Goal: Find specific page/section: Find specific page/section

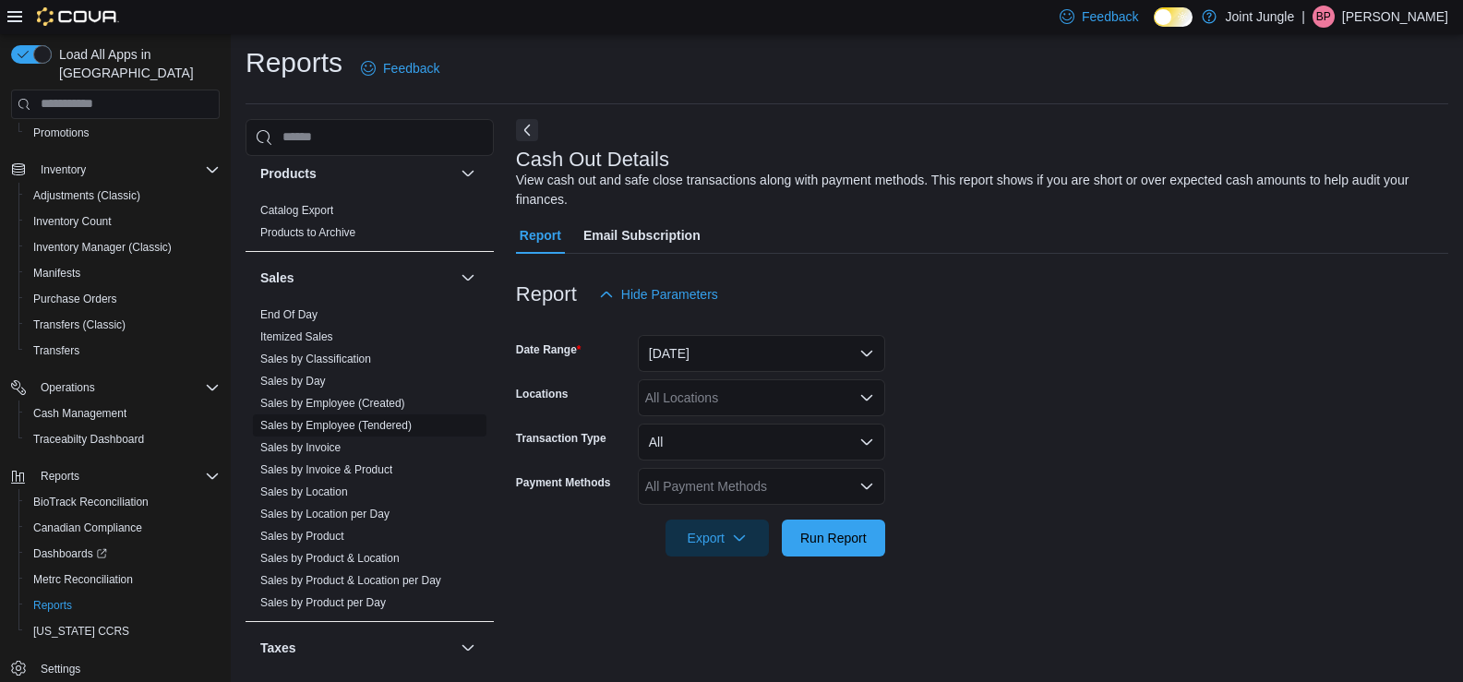
scroll to position [1200, 0]
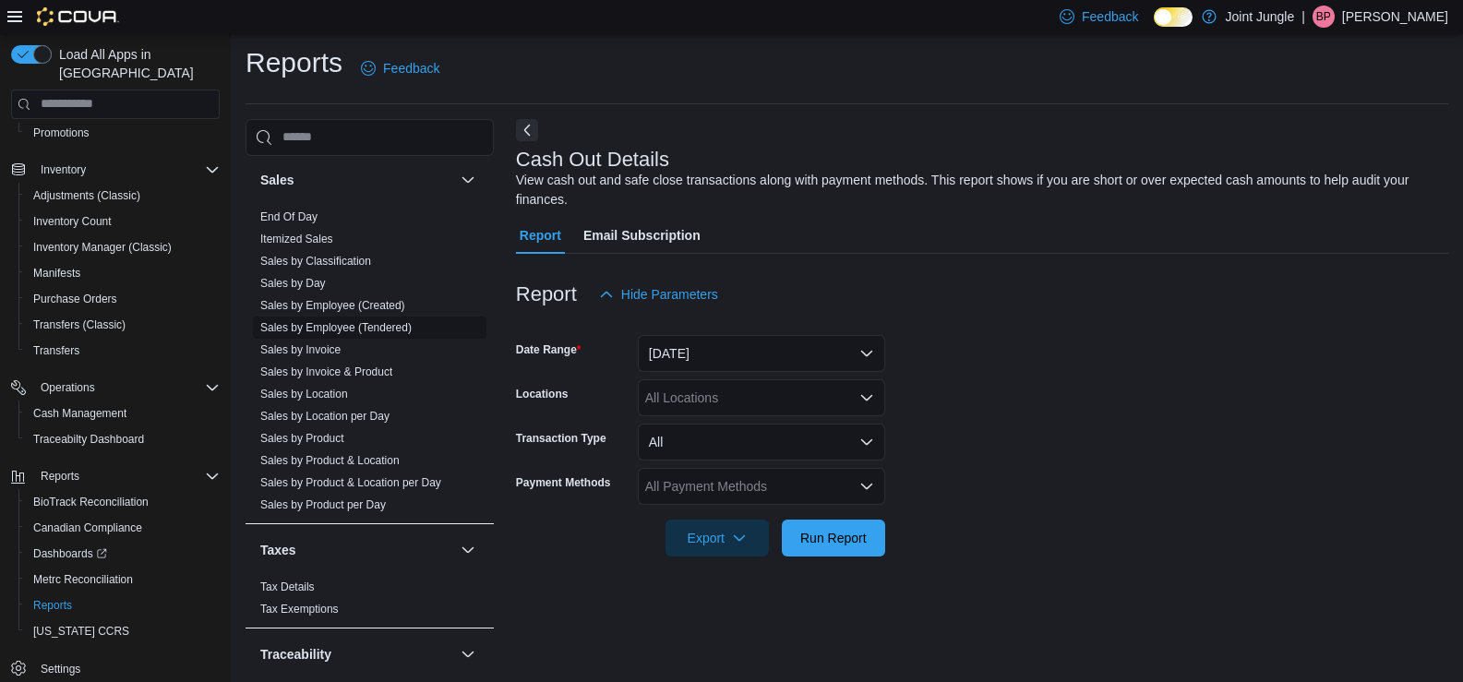
click at [340, 323] on link "Sales by Employee (Tendered)" at bounding box center [335, 327] width 151 height 13
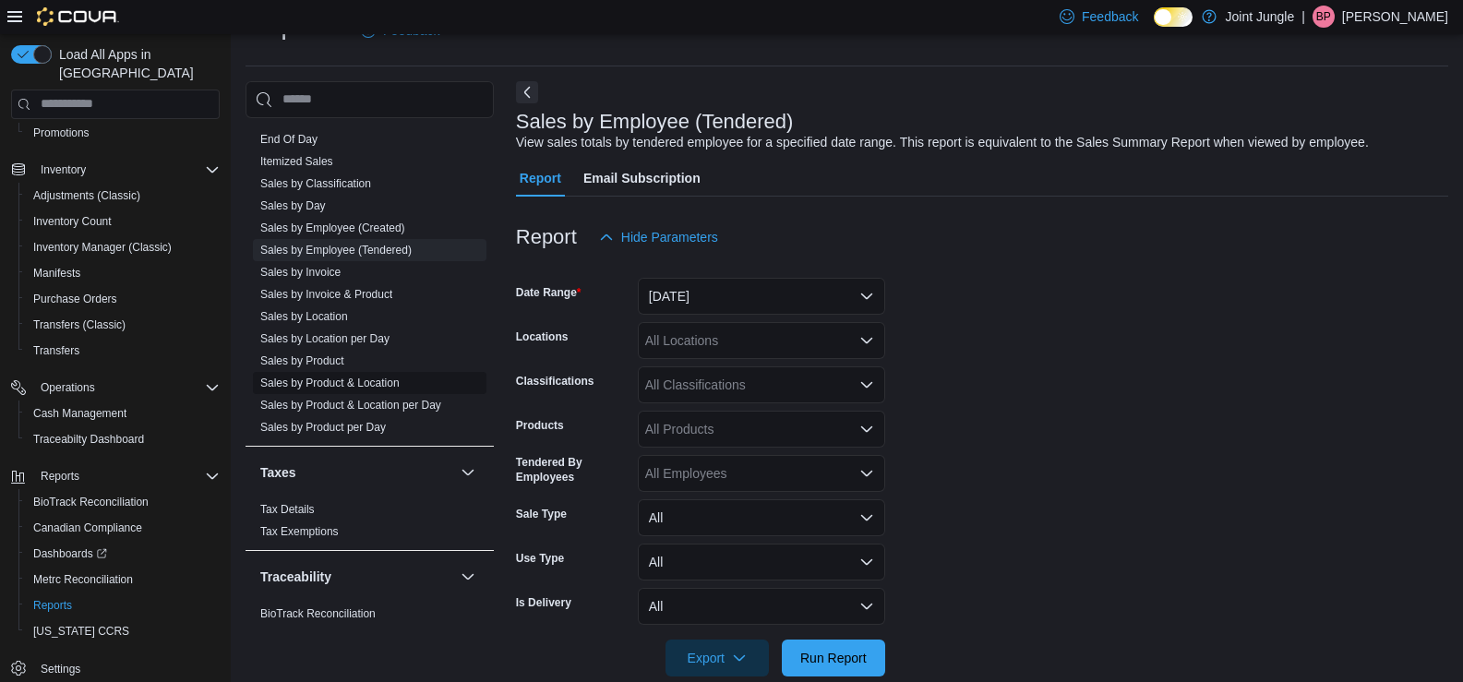
scroll to position [1262, 0]
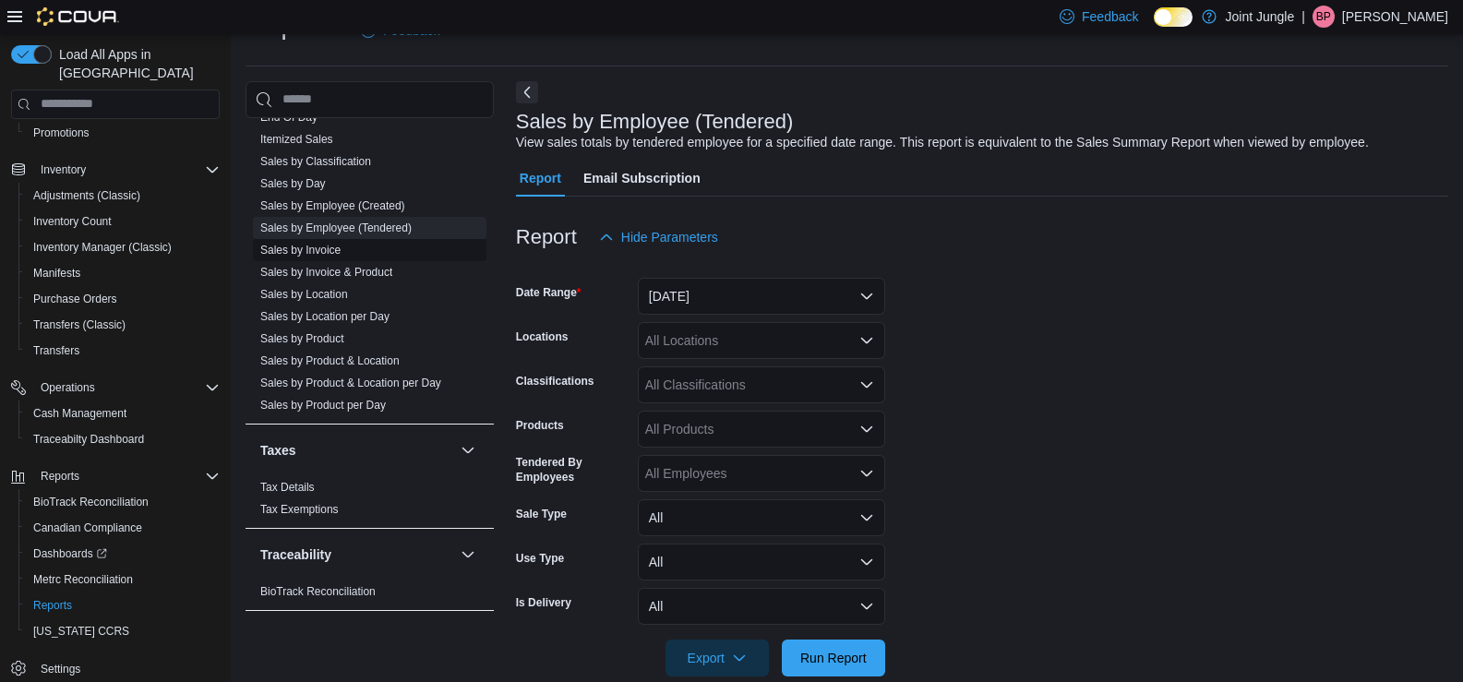
click at [324, 252] on link "Sales by Invoice" at bounding box center [300, 250] width 80 height 13
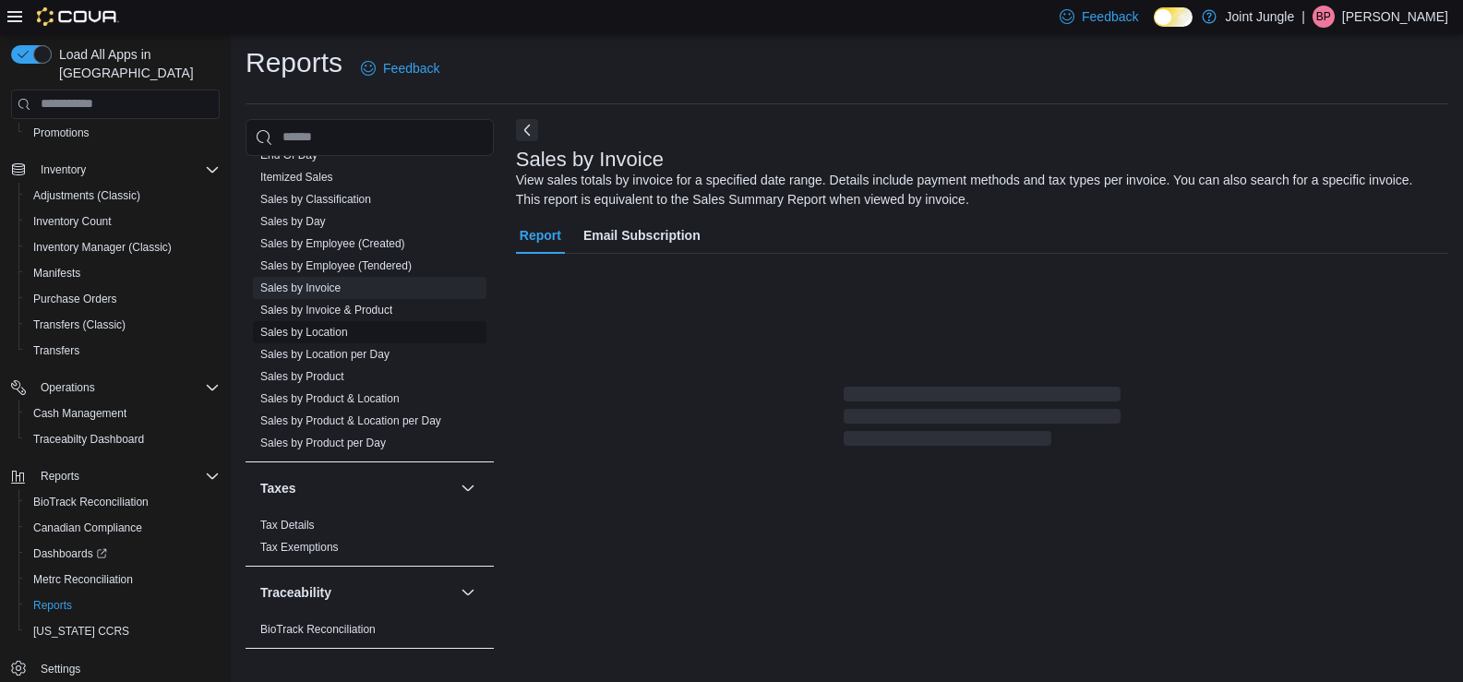
scroll to position [49, 0]
